Goal: Task Accomplishment & Management: Complete application form

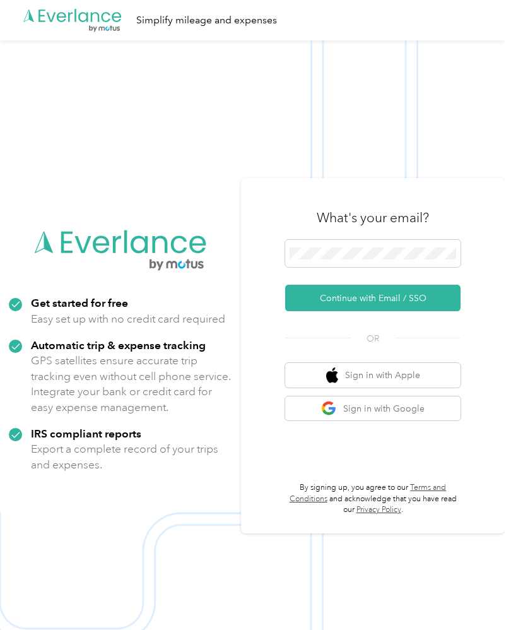
click at [321, 311] on button "Continue with Email / SSO" at bounding box center [373, 298] width 176 height 27
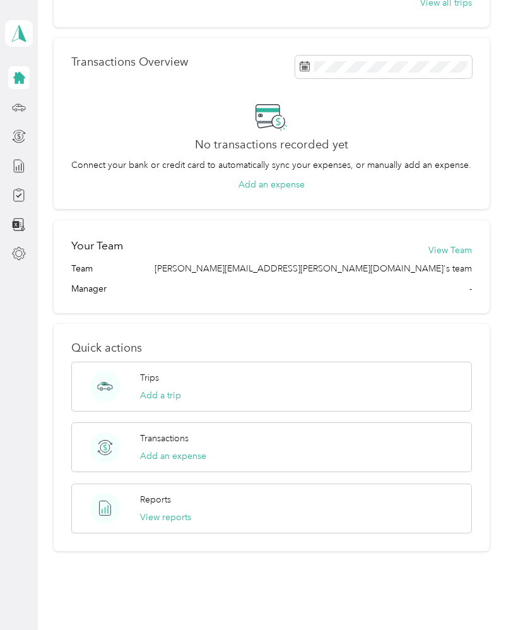
scroll to position [289, 0]
click at [104, 509] on circle at bounding box center [105, 509] width 30 height 30
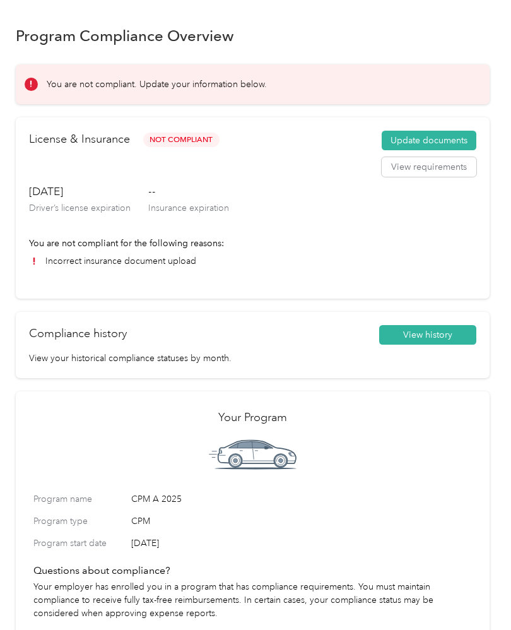
click at [413, 165] on button "View requirements" at bounding box center [429, 167] width 95 height 20
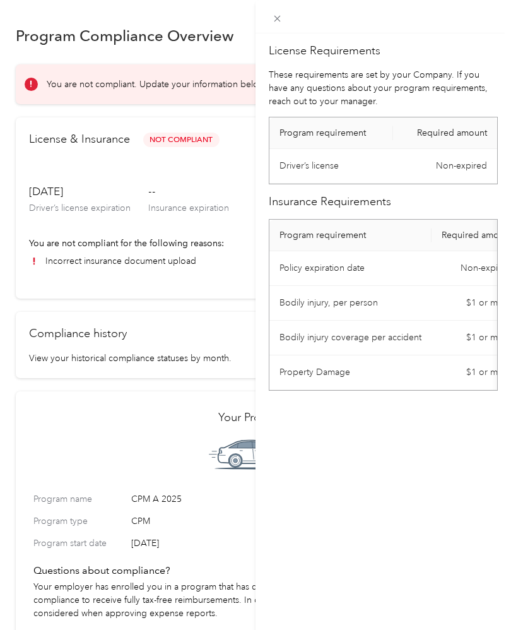
click at [170, 140] on div "License Requirements These requirements are set by your Company. If you have an…" at bounding box center [255, 315] width 511 height 630
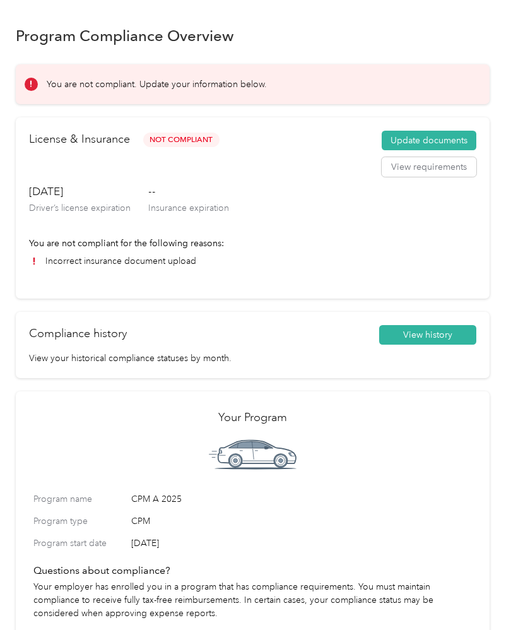
click at [407, 140] on button "Update documents" at bounding box center [429, 141] width 95 height 20
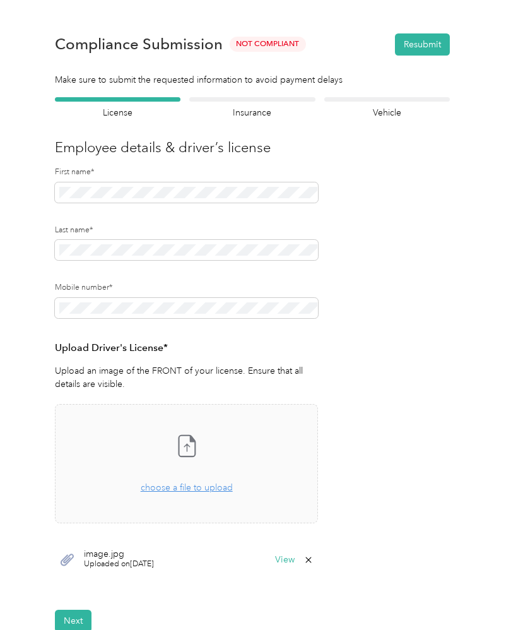
click at [174, 457] on div "Take a photo or choose a photo from your library Drag and drop your file here, …" at bounding box center [187, 464] width 242 height 98
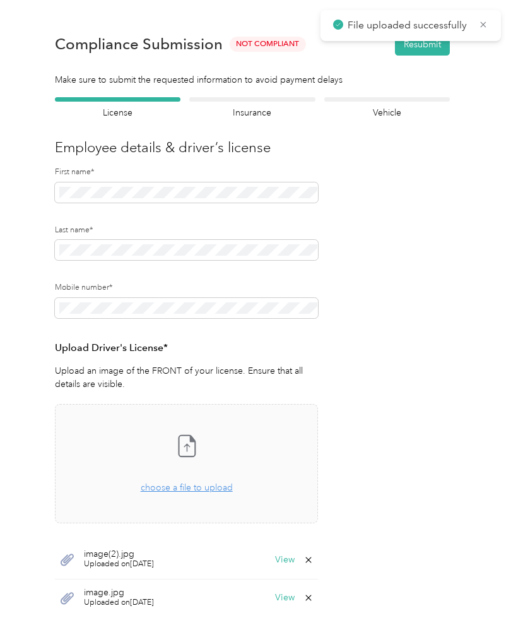
click at [422, 43] on button "Resubmit" at bounding box center [422, 44] width 55 height 22
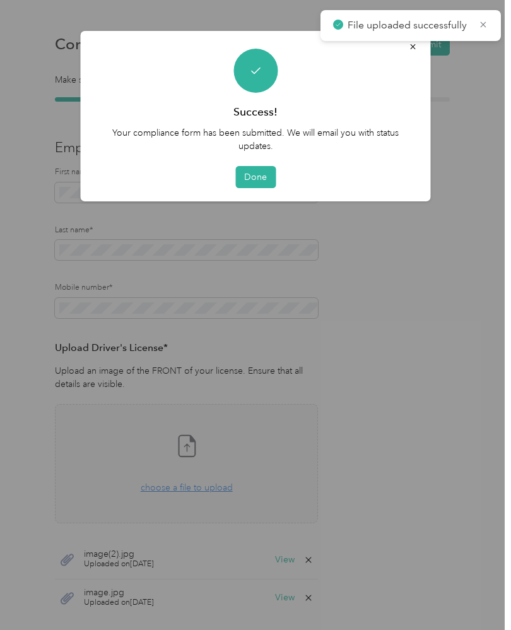
click at [246, 177] on button "Done" at bounding box center [255, 177] width 40 height 22
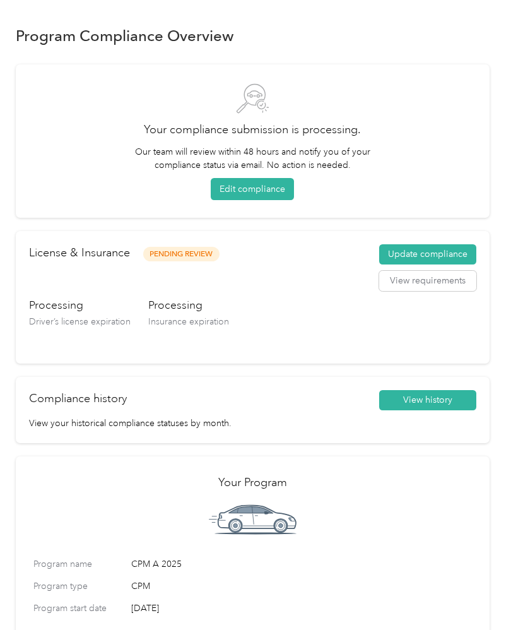
click at [408, 251] on button "Update compliance" at bounding box center [427, 254] width 97 height 20
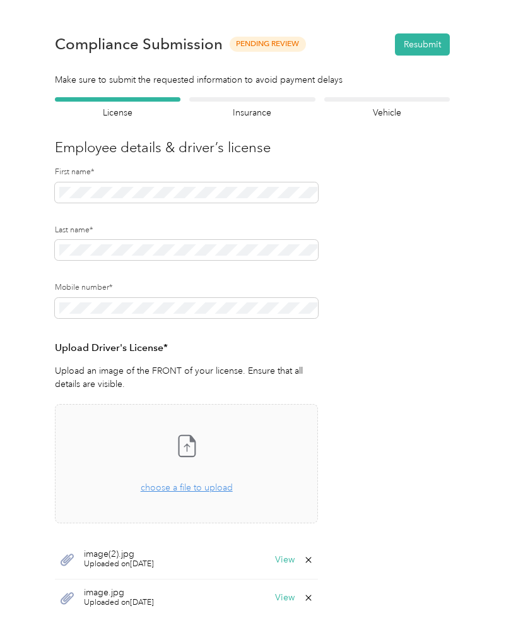
click at [421, 41] on button "Resubmit" at bounding box center [422, 44] width 55 height 22
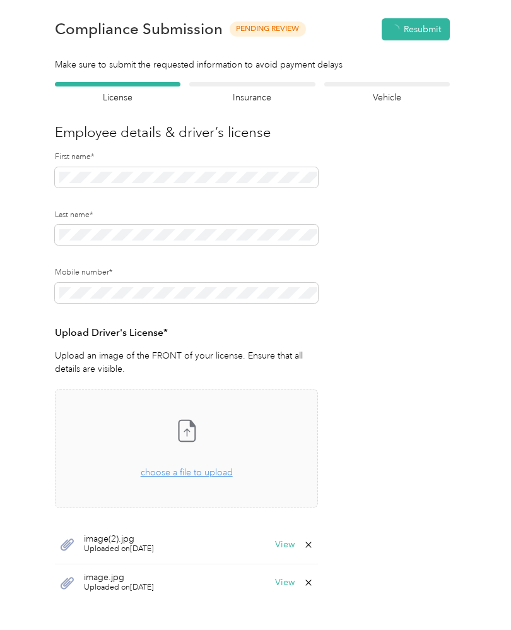
scroll to position [16, 0]
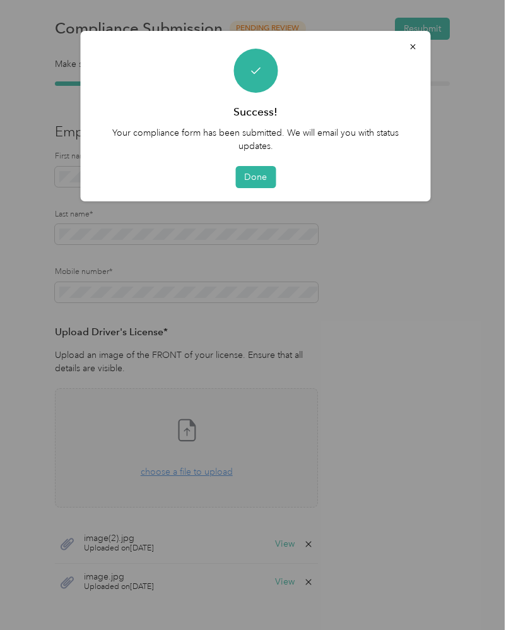
click at [259, 183] on button "Done" at bounding box center [255, 177] width 40 height 22
